Goal: Transaction & Acquisition: Purchase product/service

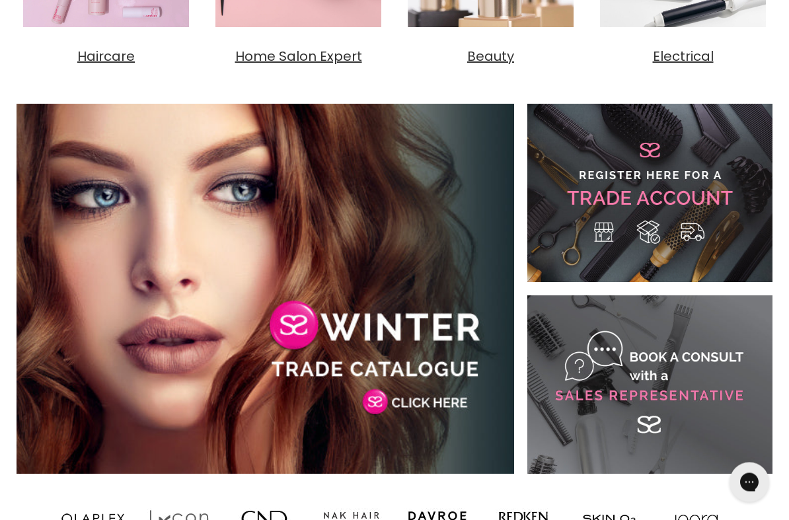
scroll to position [692, 0]
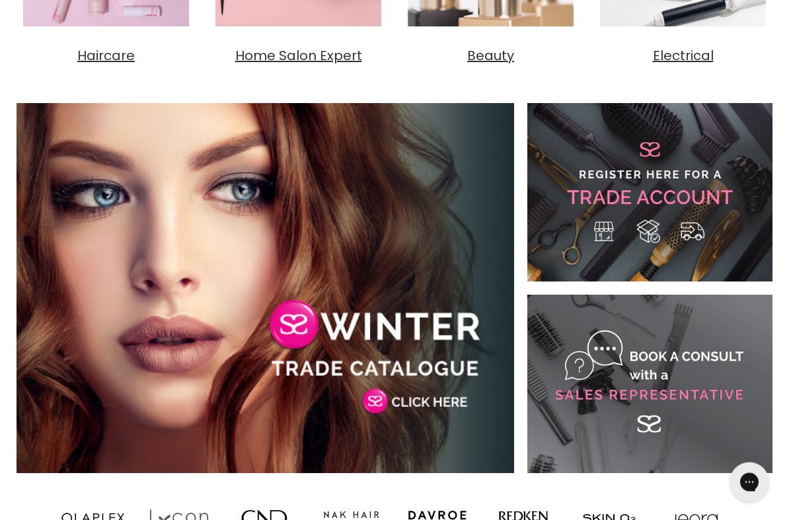
click at [719, 207] on link "Main content" at bounding box center [649, 193] width 245 height 178
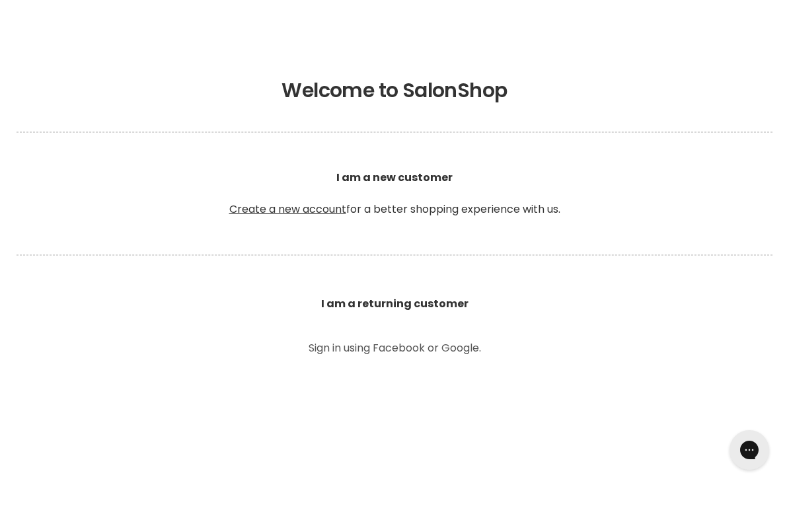
scroll to position [256, 0]
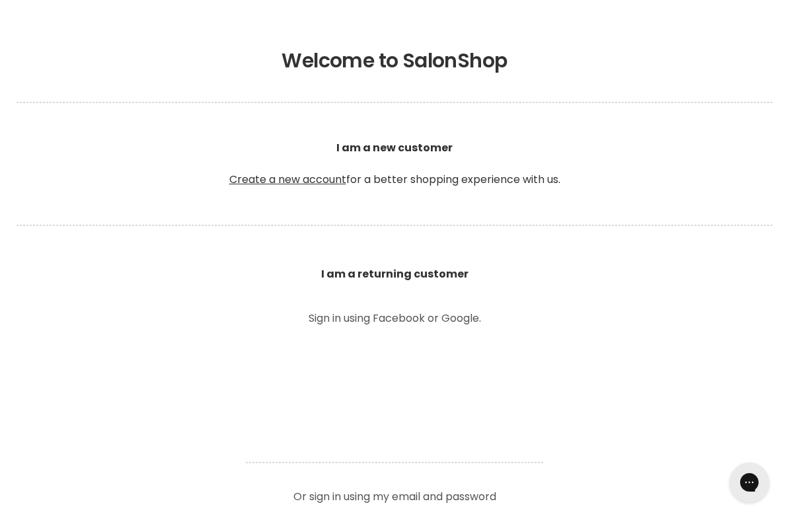
click at [451, 276] on b "I am a returning customer" at bounding box center [394, 273] width 147 height 15
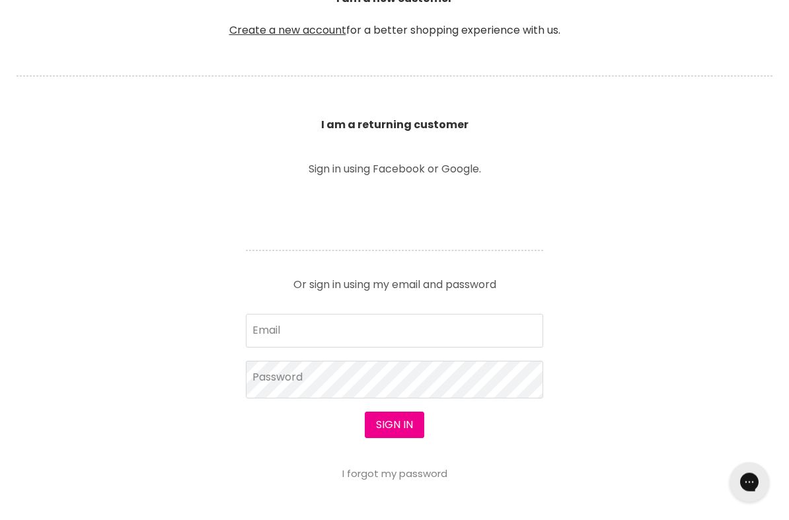
scroll to position [406, 0]
click at [355, 328] on input "Email" at bounding box center [394, 330] width 297 height 33
click at [385, 336] on input "Email" at bounding box center [394, 330] width 297 height 33
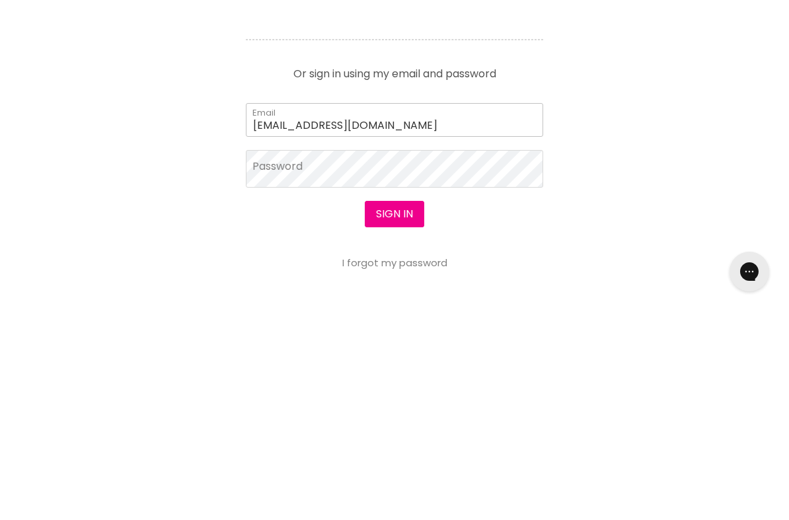
type input "[EMAIL_ADDRESS][DOMAIN_NAME]"
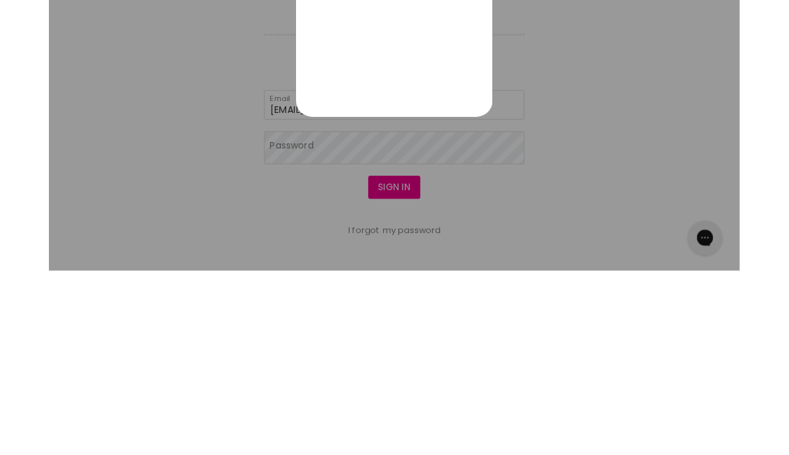
scroll to position [0, 0]
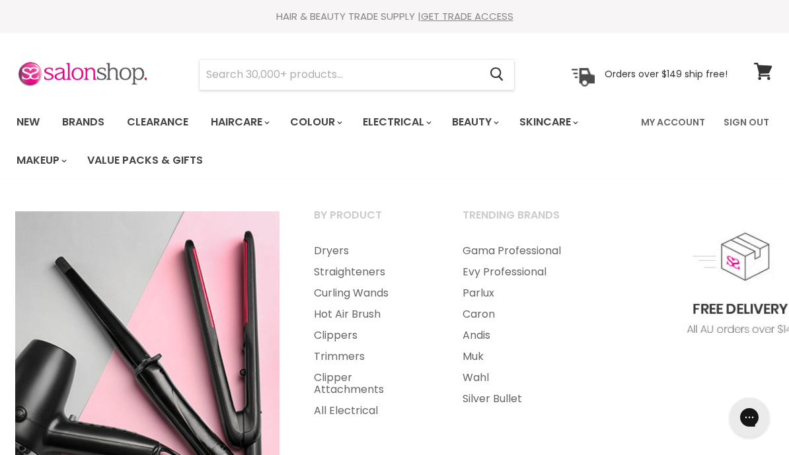
click at [349, 334] on link "Clippers" at bounding box center [370, 335] width 146 height 21
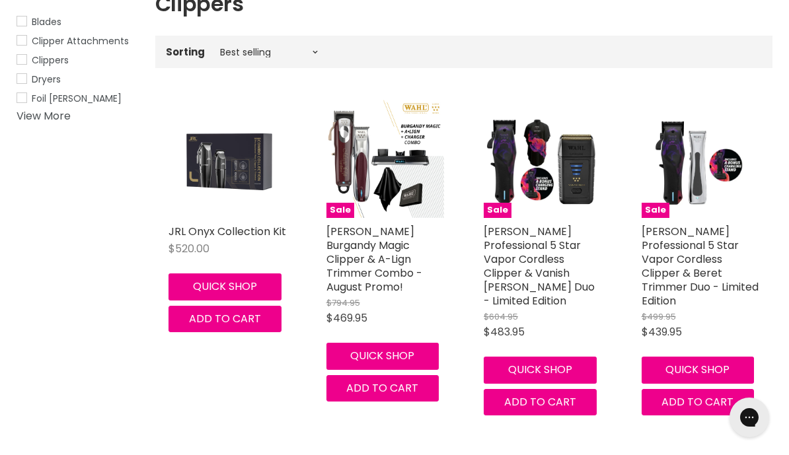
scroll to position [264, 0]
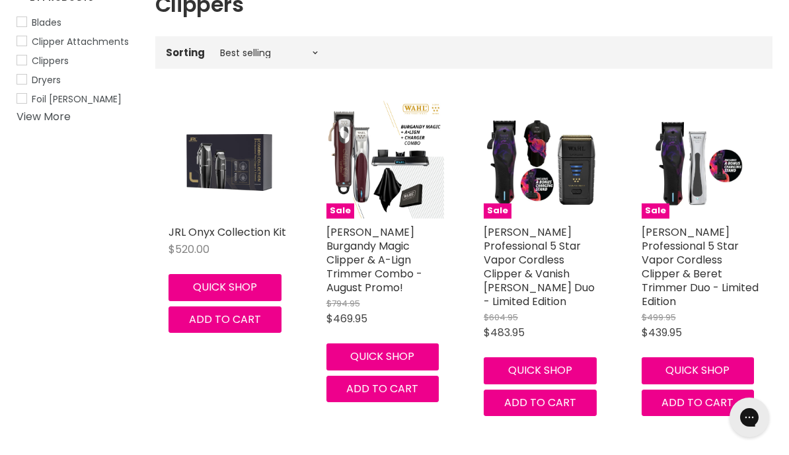
click at [236, 287] on button "Quick shop" at bounding box center [224, 287] width 113 height 26
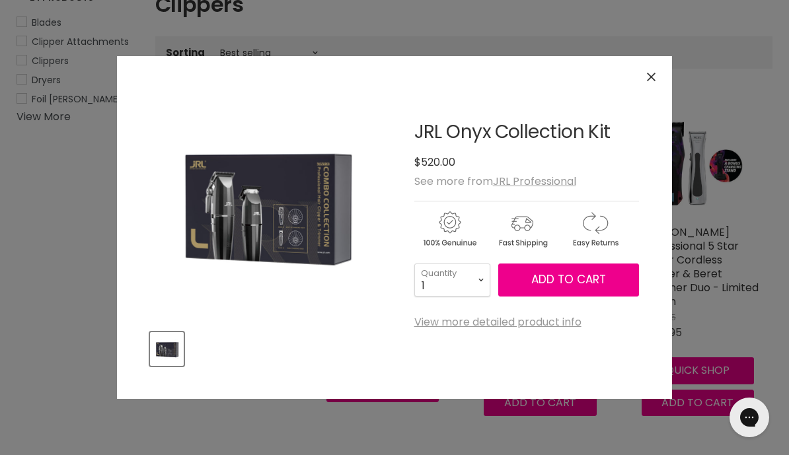
click at [652, 79] on icon "Close" at bounding box center [651, 77] width 9 height 9
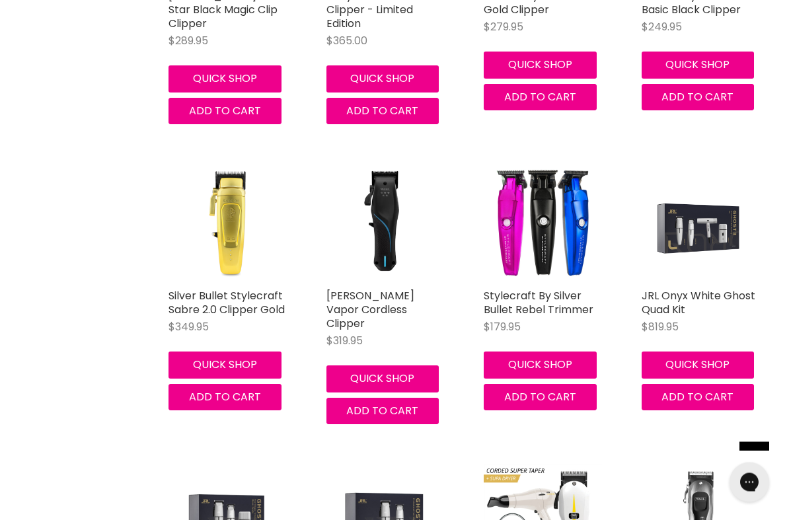
scroll to position [2195, 0]
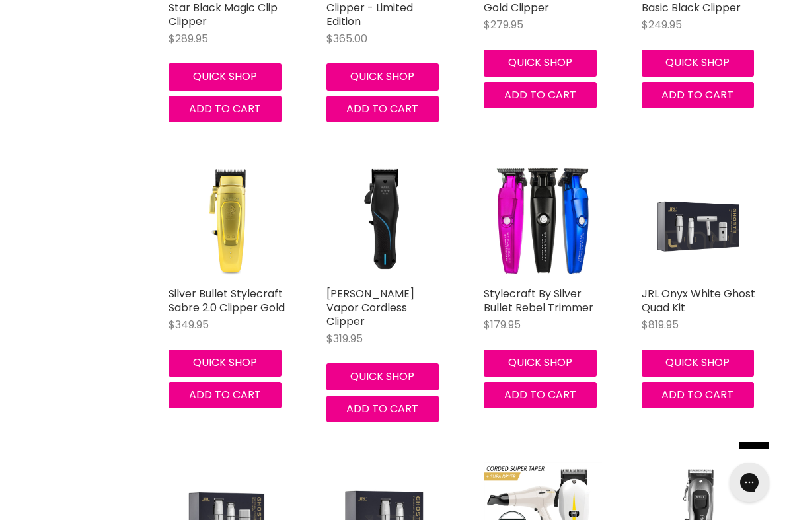
click at [542, 350] on button "Quick shop" at bounding box center [540, 363] width 113 height 26
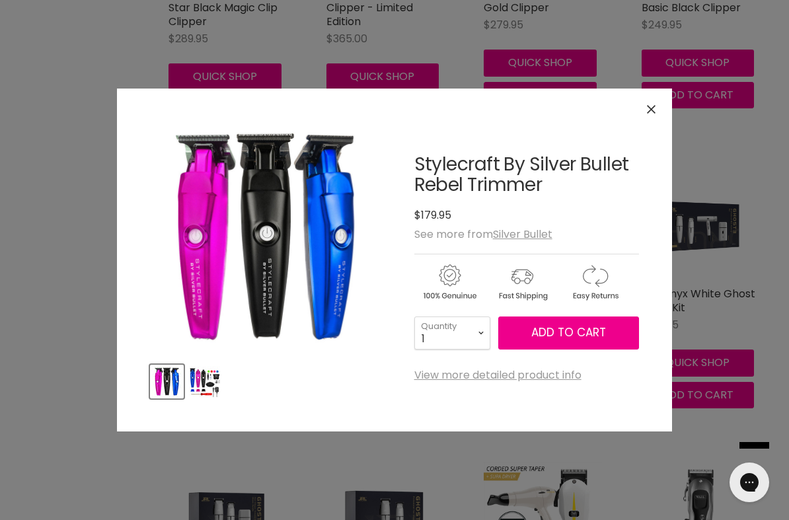
click at [521, 381] on link "View more detailed product info" at bounding box center [497, 375] width 167 height 12
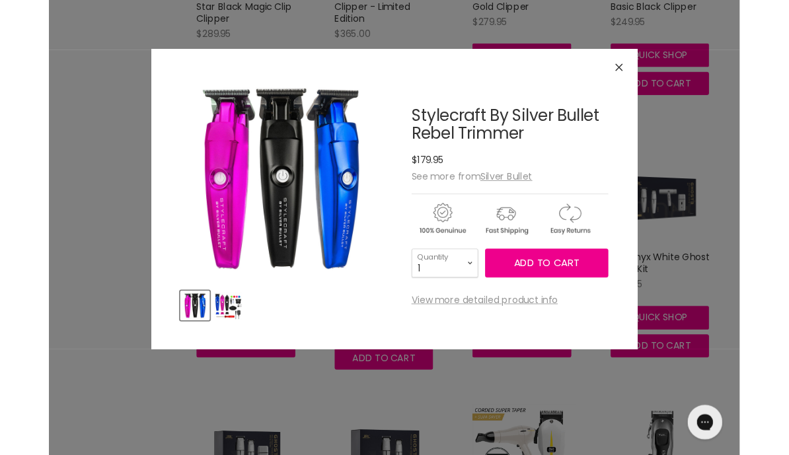
scroll to position [0, 0]
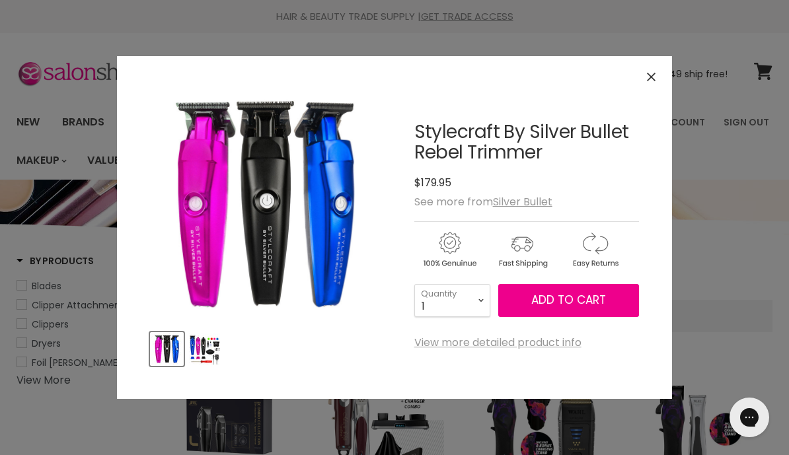
click at [655, 73] on icon "Close" at bounding box center [651, 77] width 9 height 9
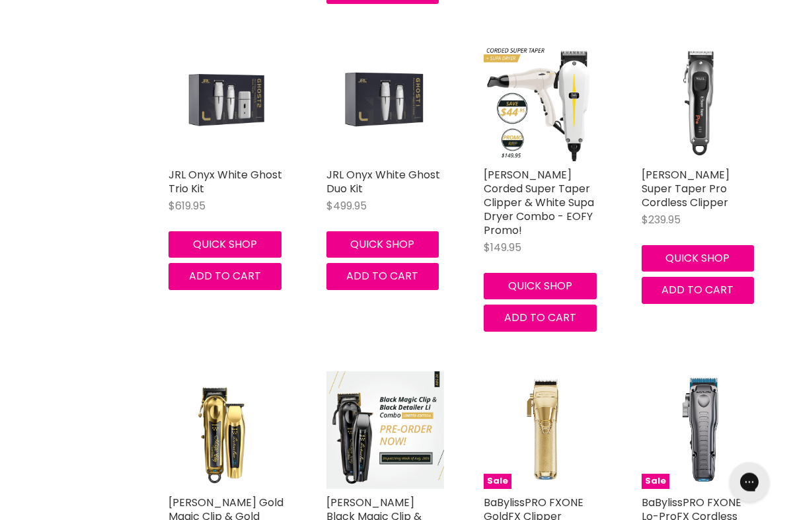
scroll to position [2638, 0]
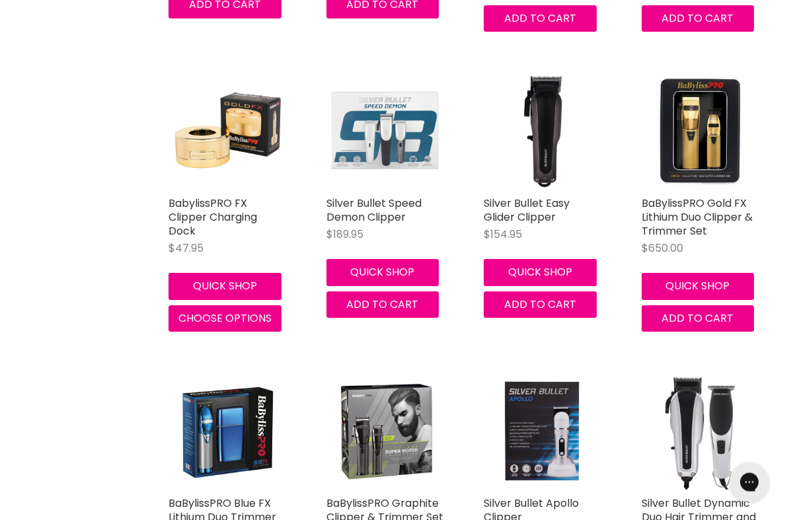
scroll to position [5749, 0]
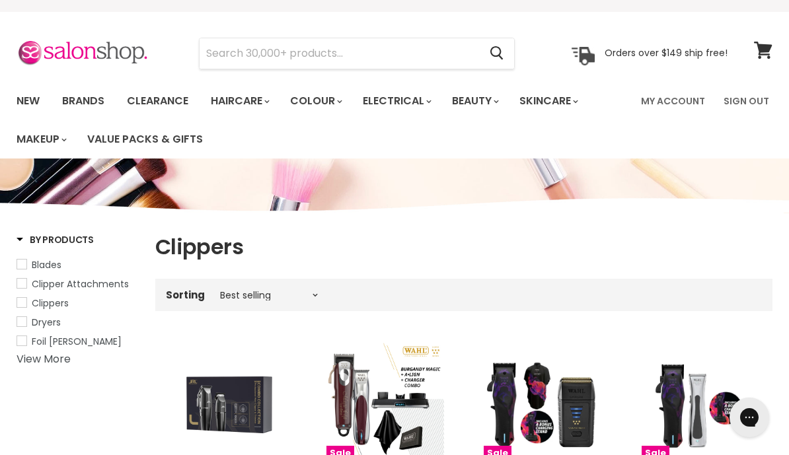
scroll to position [20, 0]
